Goal: Find specific page/section: Find specific page/section

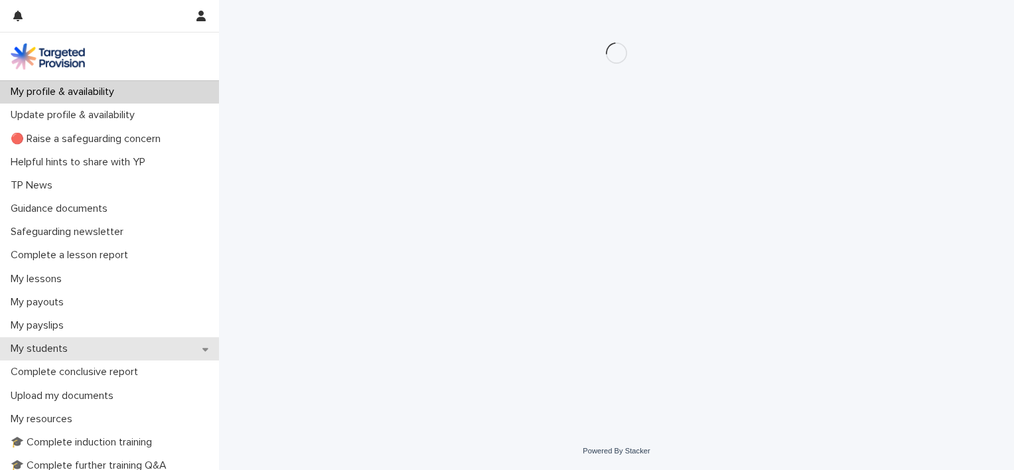
click at [69, 351] on p "My students" at bounding box center [41, 348] width 73 height 13
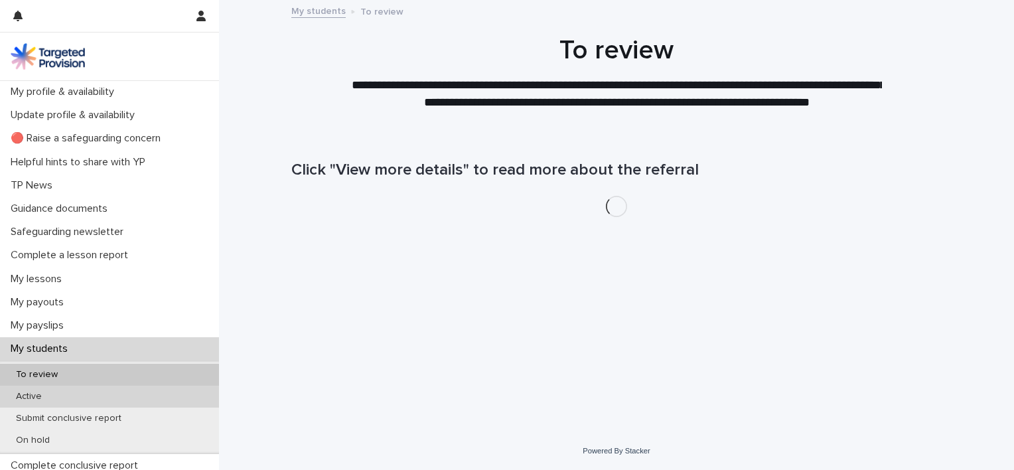
click at [83, 392] on div "Active" at bounding box center [109, 397] width 219 height 22
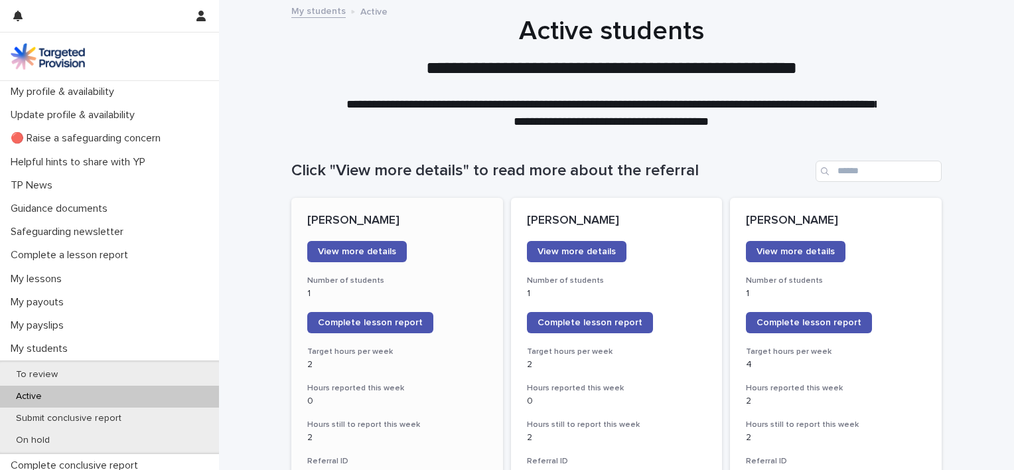
click at [364, 218] on p "[PERSON_NAME]" at bounding box center [397, 221] width 180 height 15
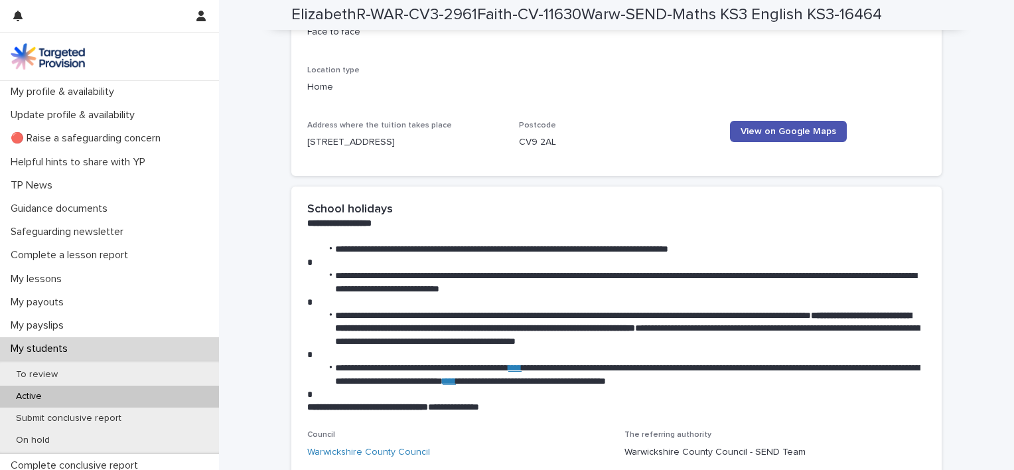
scroll to position [1868, 0]
